Goal: Transaction & Acquisition: Obtain resource

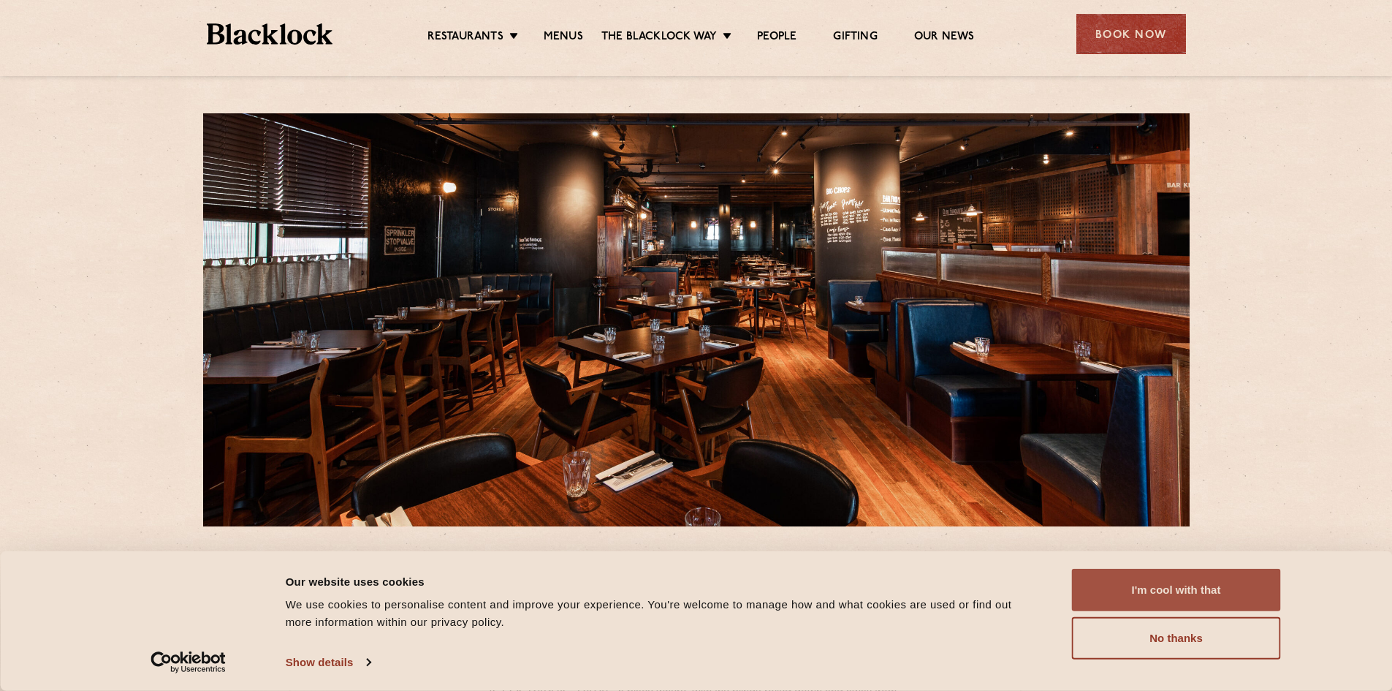
click at [1178, 602] on button "I'm cool with that" at bounding box center [1176, 589] width 209 height 42
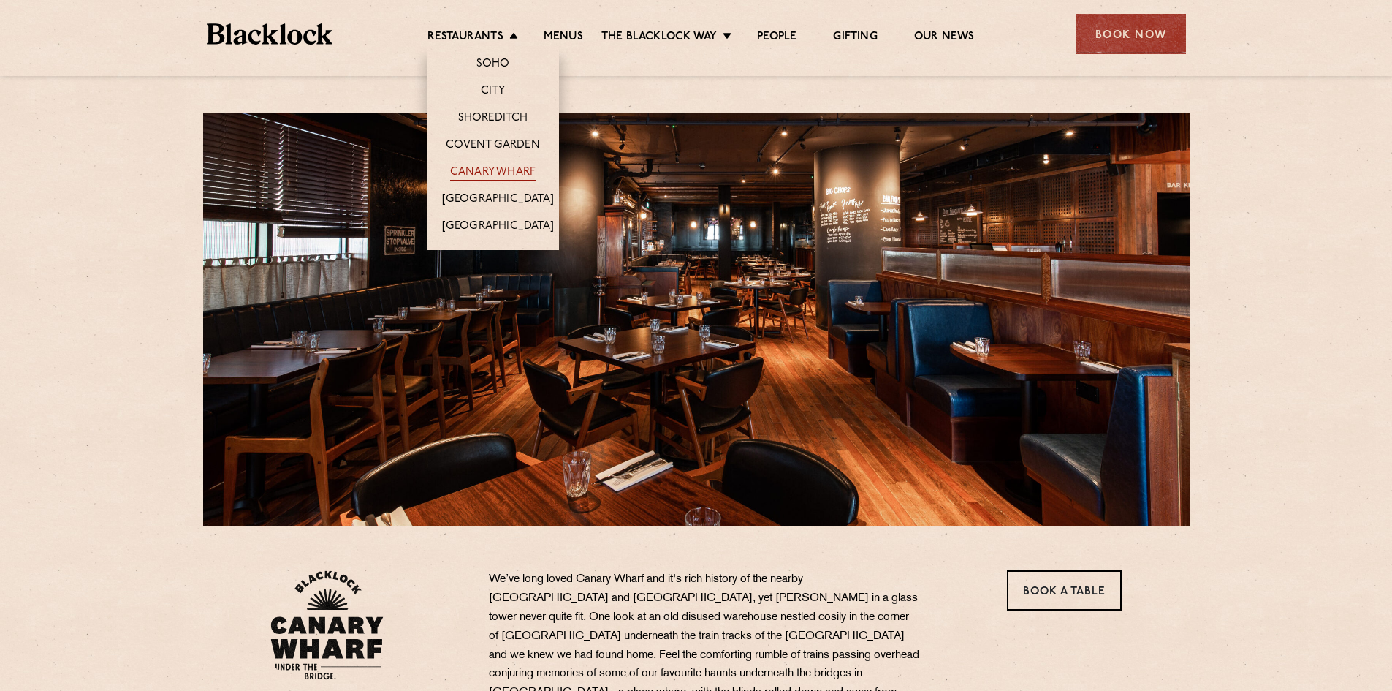
click at [501, 173] on link "Canary Wharf" at bounding box center [492, 173] width 85 height 16
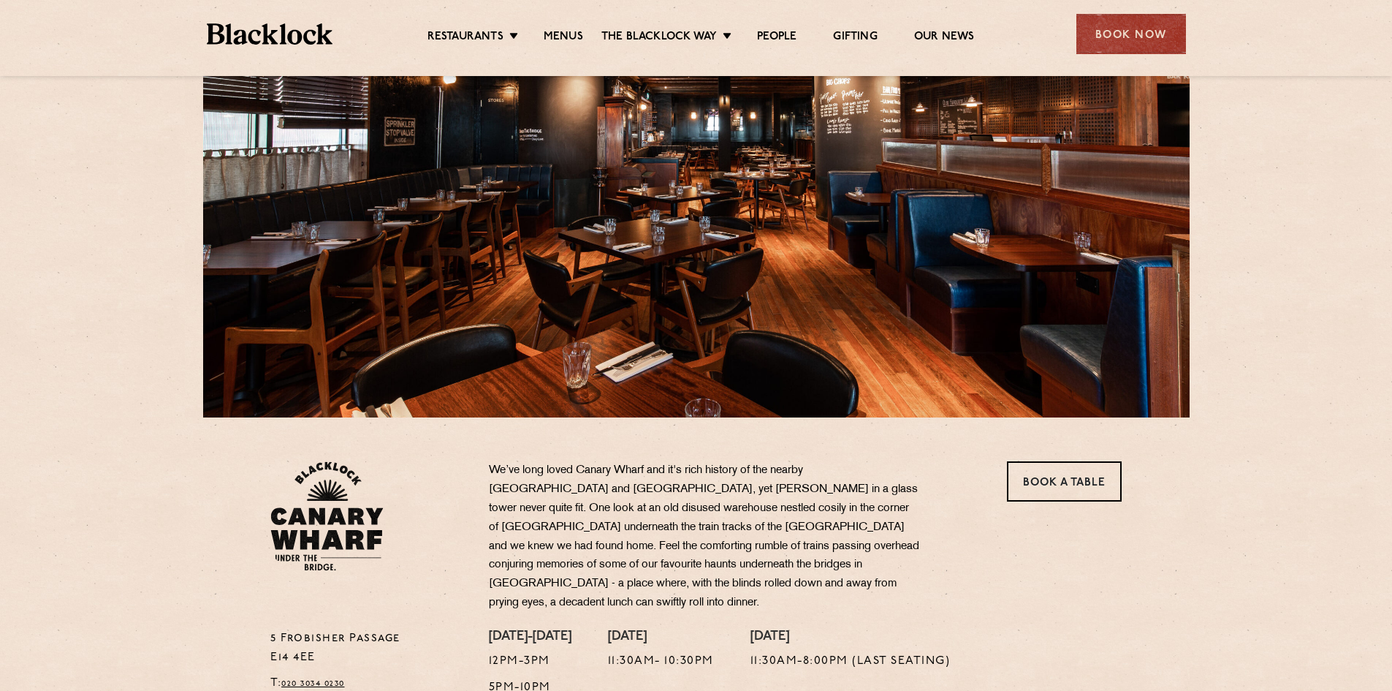
scroll to position [365, 0]
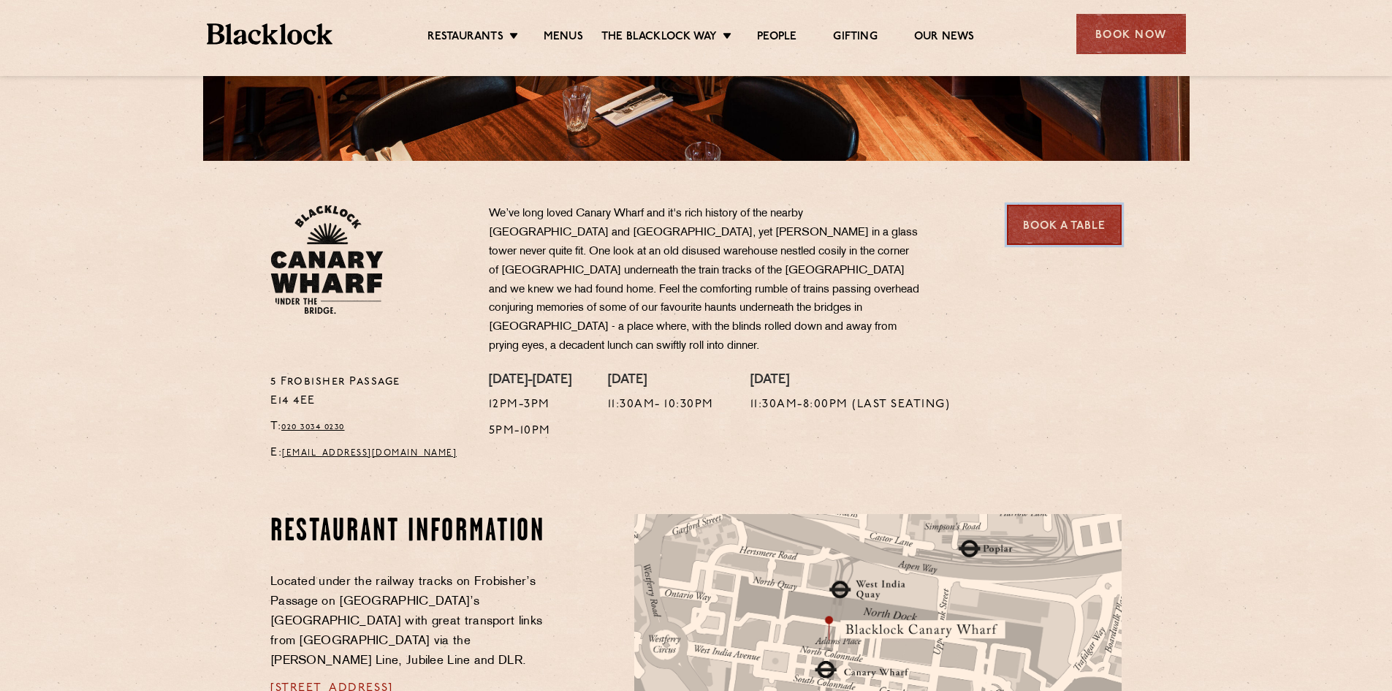
click at [1057, 226] on link "Book a Table" at bounding box center [1064, 225] width 115 height 40
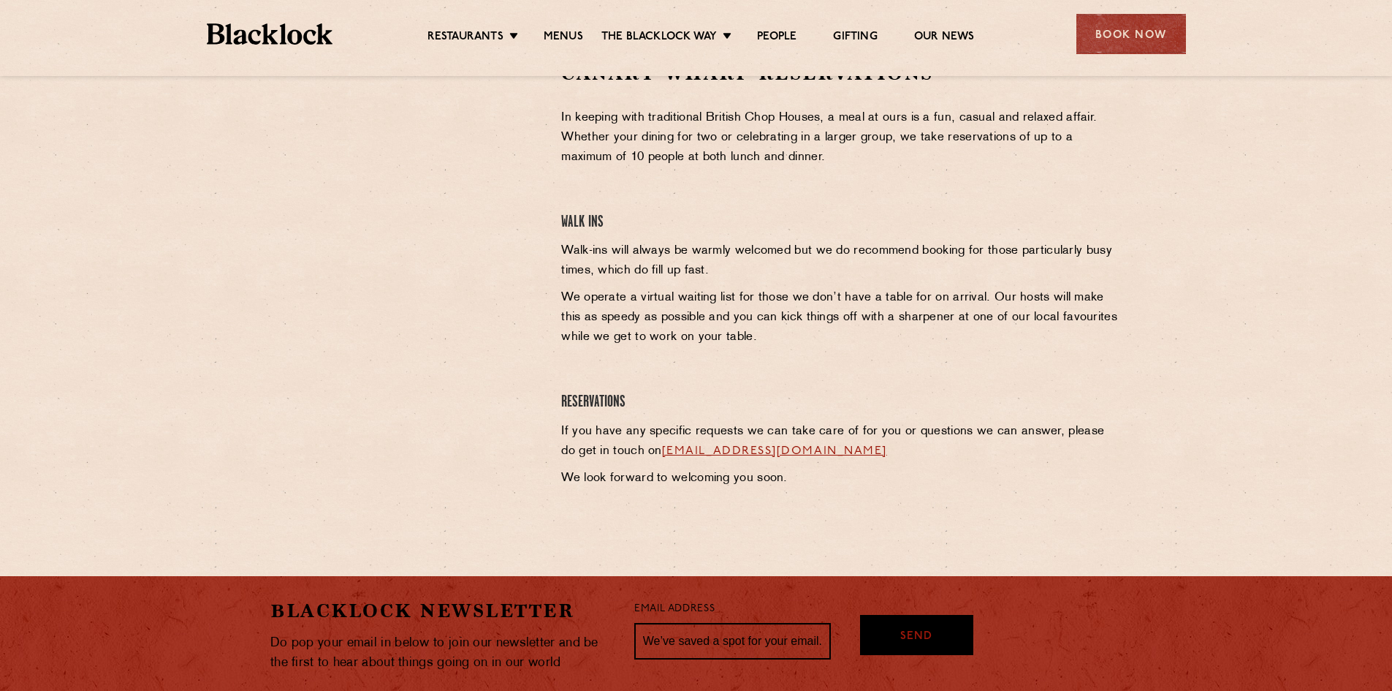
scroll to position [511, 0]
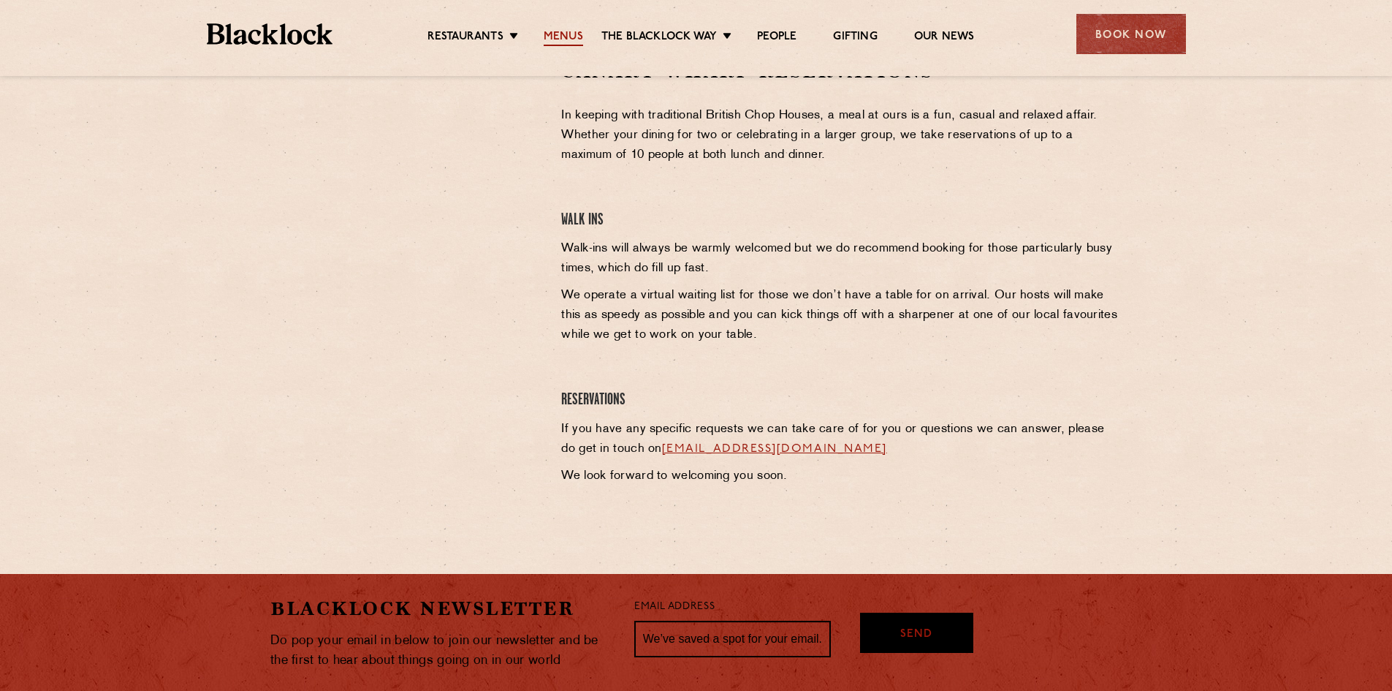
click at [560, 39] on link "Menus" at bounding box center [563, 38] width 39 height 16
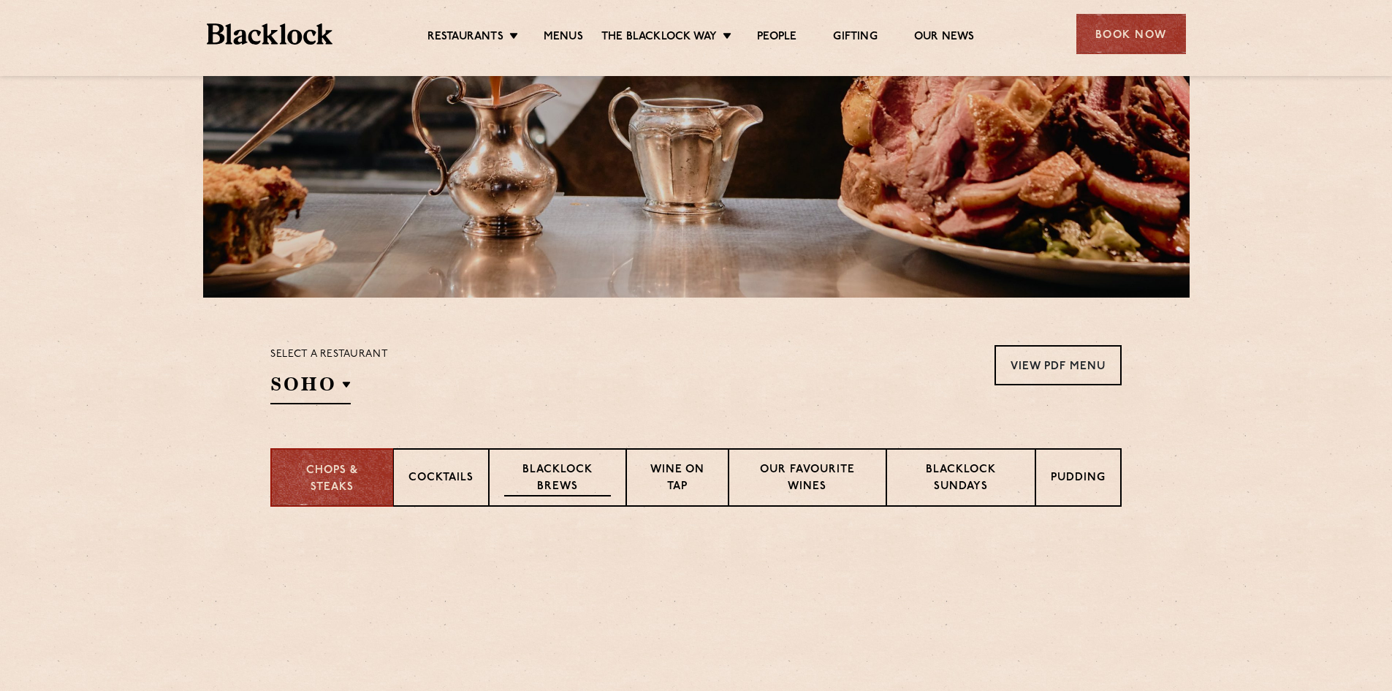
scroll to position [365, 0]
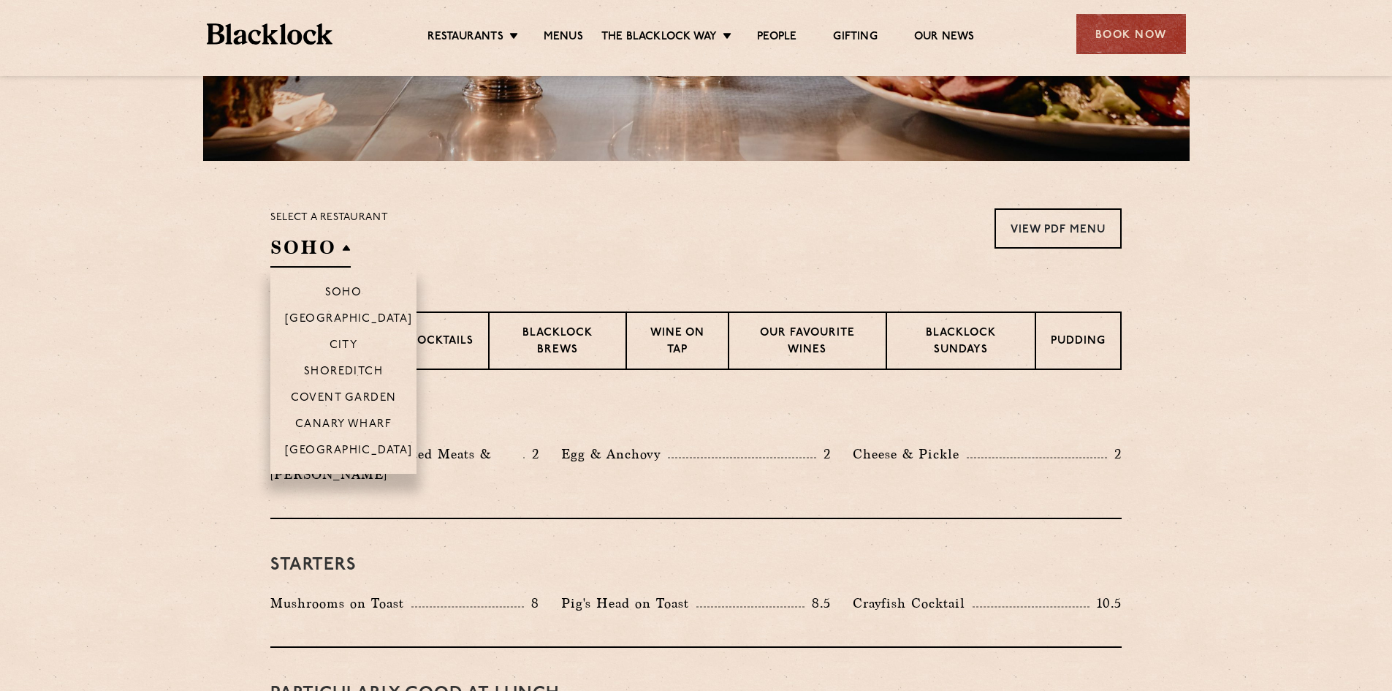
click at [333, 242] on h2 "SOHO" at bounding box center [310, 251] width 80 height 33
click at [357, 419] on p "Canary Wharf" at bounding box center [343, 425] width 96 height 15
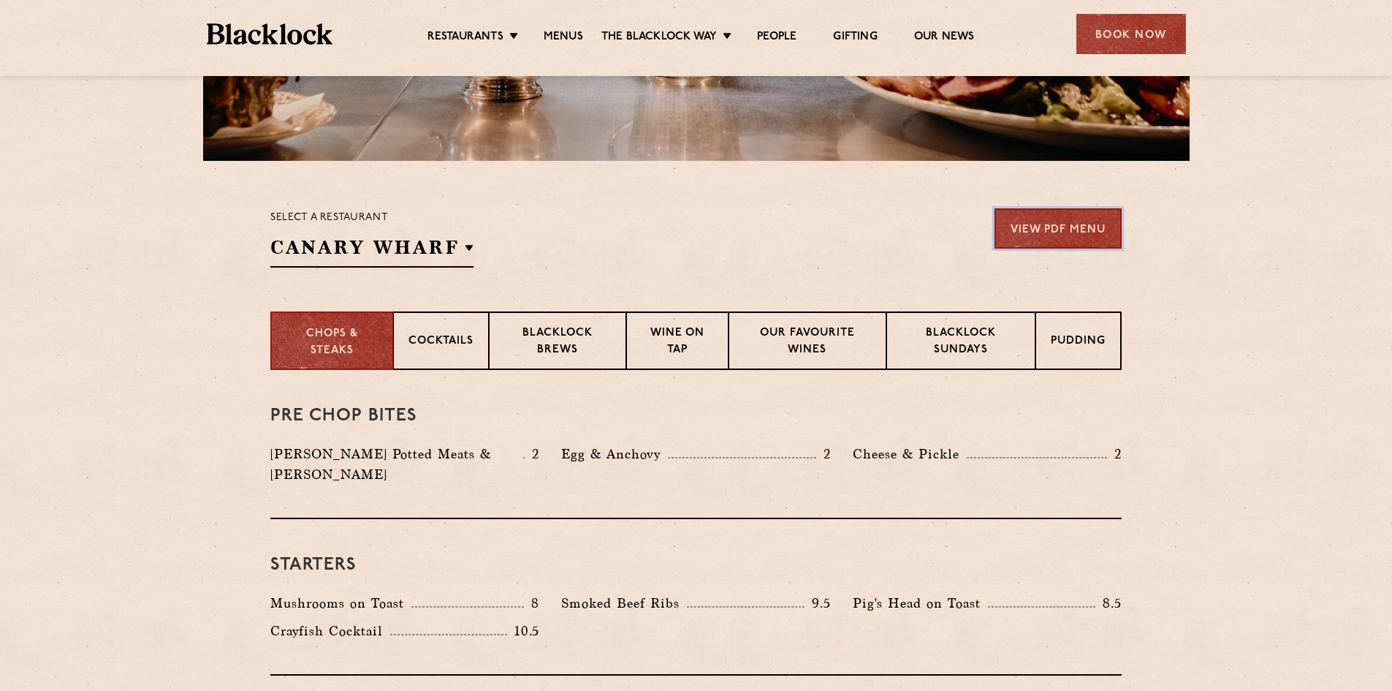
click at [1064, 237] on link "View PDF Menu" at bounding box center [1057, 228] width 127 height 40
